Goal: Transaction & Acquisition: Download file/media

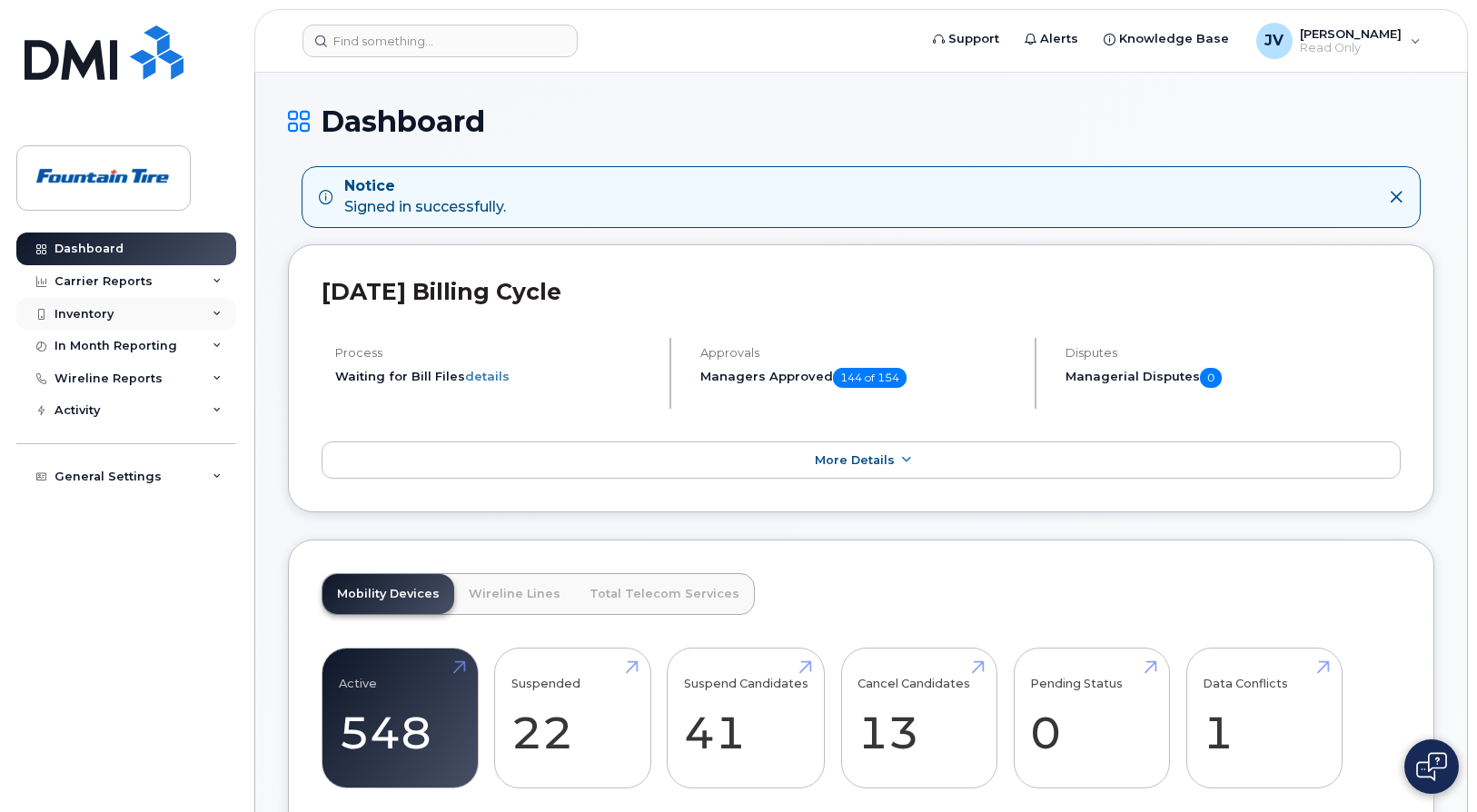
click at [139, 313] on div "Inventory" at bounding box center [126, 313] width 220 height 32
click at [125, 282] on div "Carrier Reports" at bounding box center [104, 281] width 98 height 15
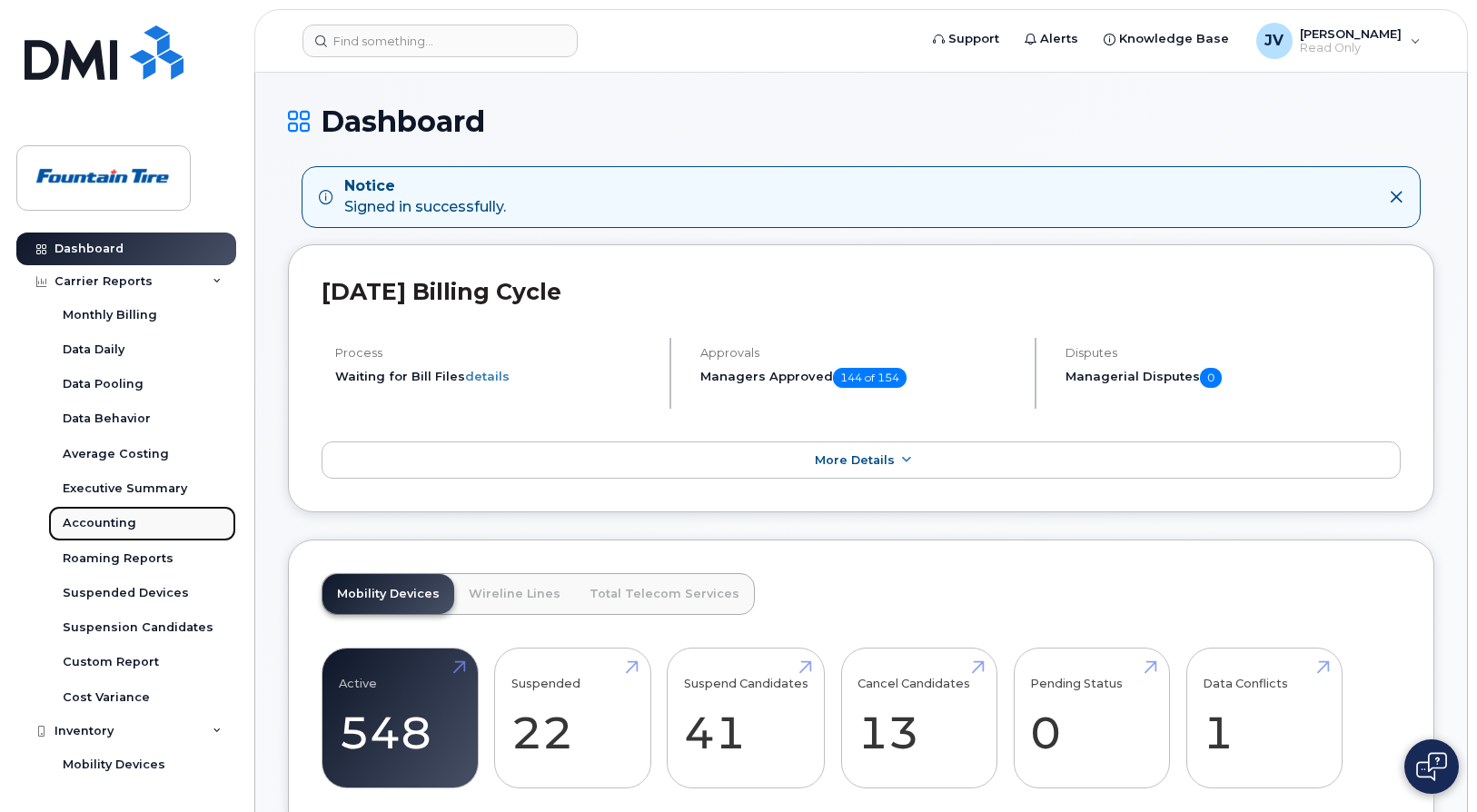
click at [98, 350] on link "Accounting" at bounding box center [142, 523] width 188 height 34
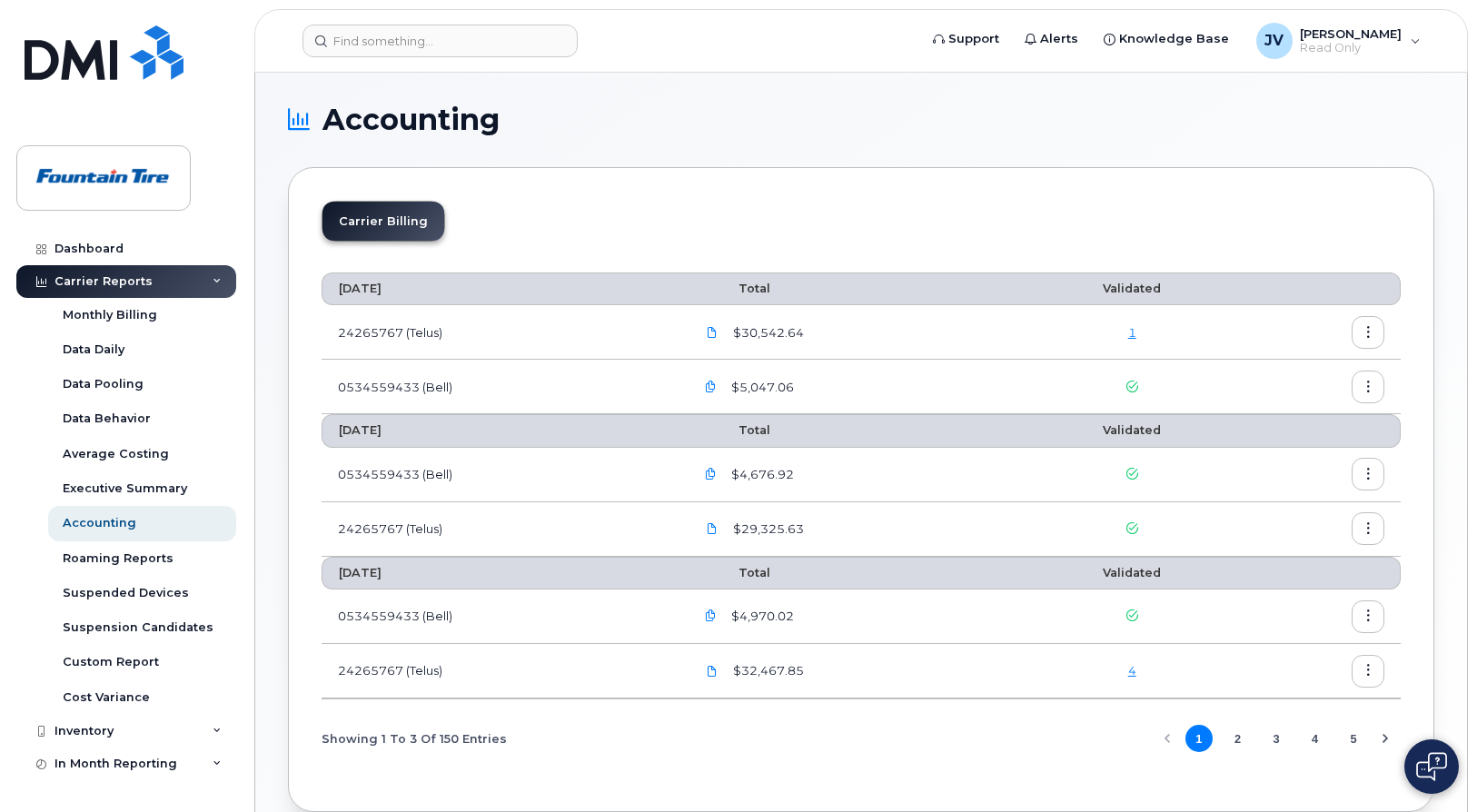
click at [706, 338] on link "1" at bounding box center [1132, 332] width 8 height 15
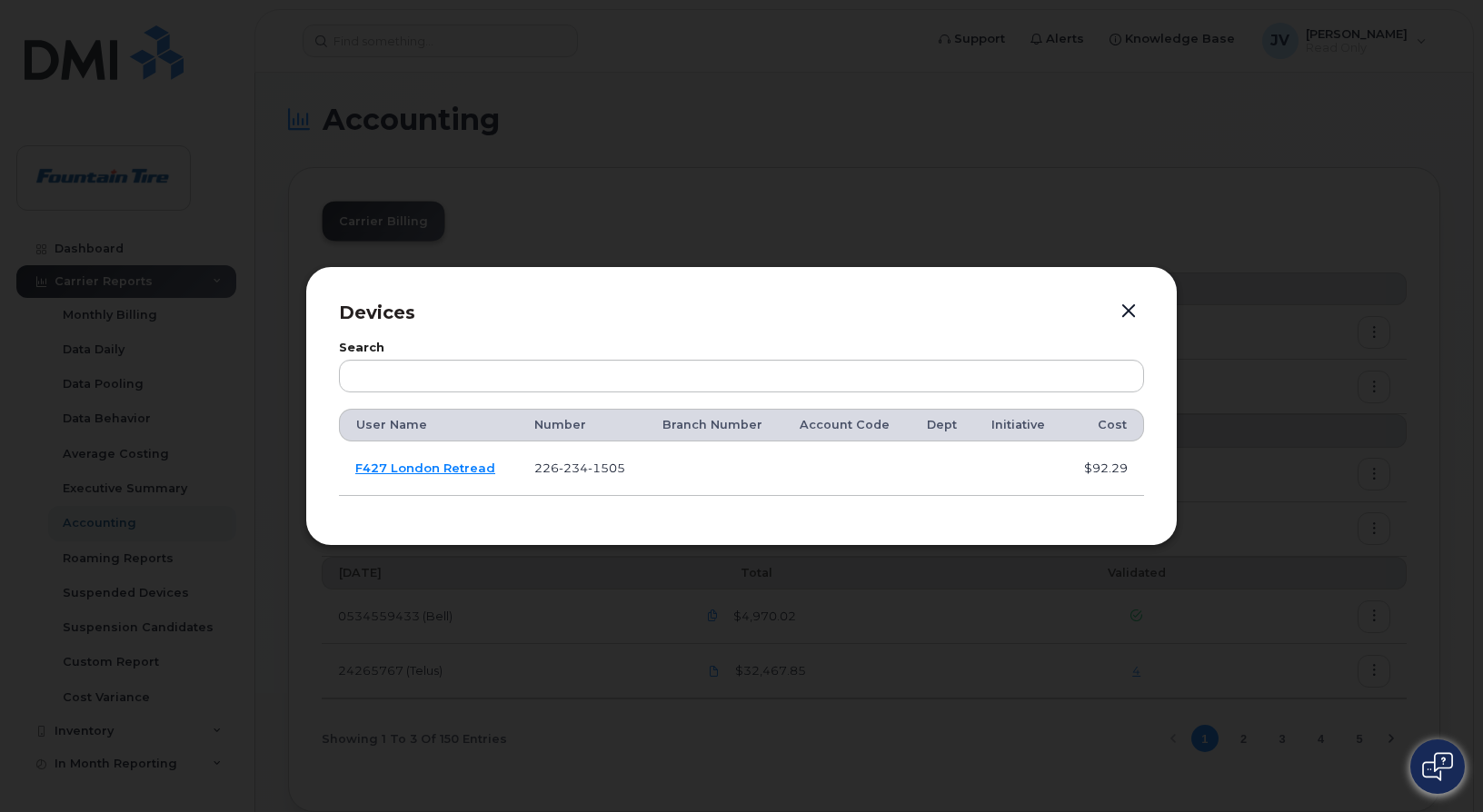
click at [706, 310] on button "button" at bounding box center [1128, 311] width 27 height 25
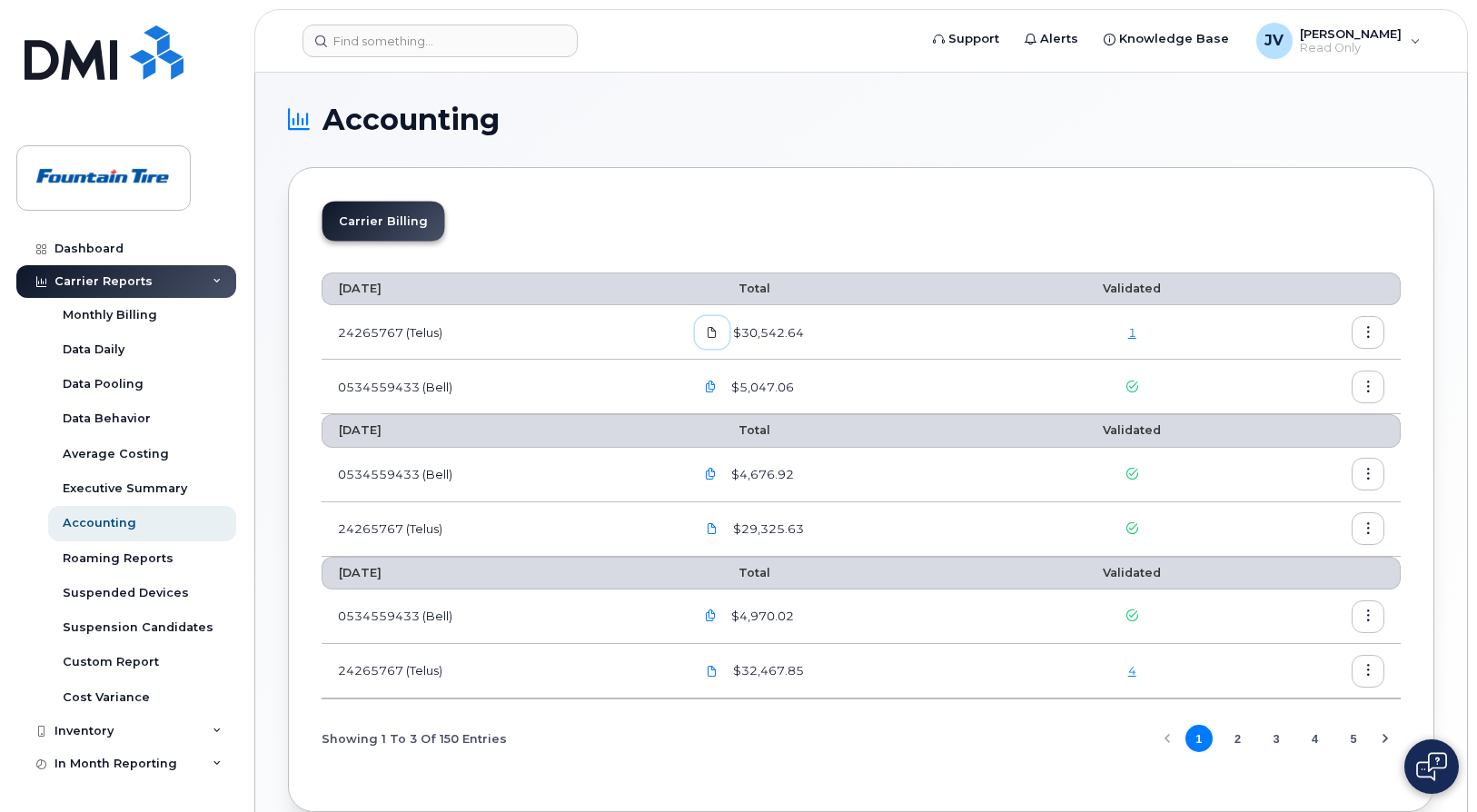
click at [706, 324] on span at bounding box center [712, 332] width 17 height 17
click at [706, 327] on button "button" at bounding box center [1367, 332] width 32 height 32
click at [706, 350] on span "Download" at bounding box center [1285, 406] width 71 height 17
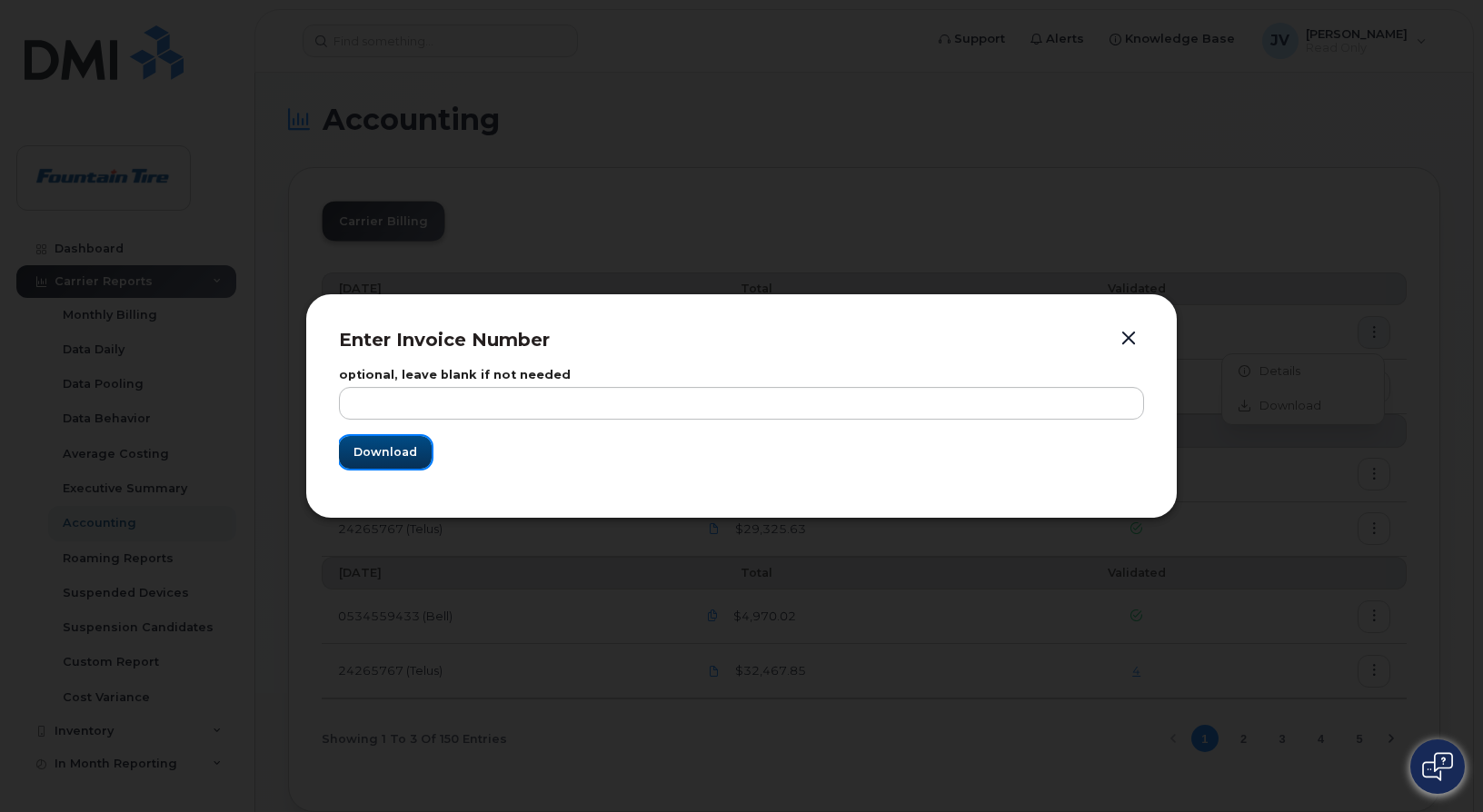
click at [380, 350] on button "Download" at bounding box center [385, 452] width 93 height 32
